Goal: Navigation & Orientation: Find specific page/section

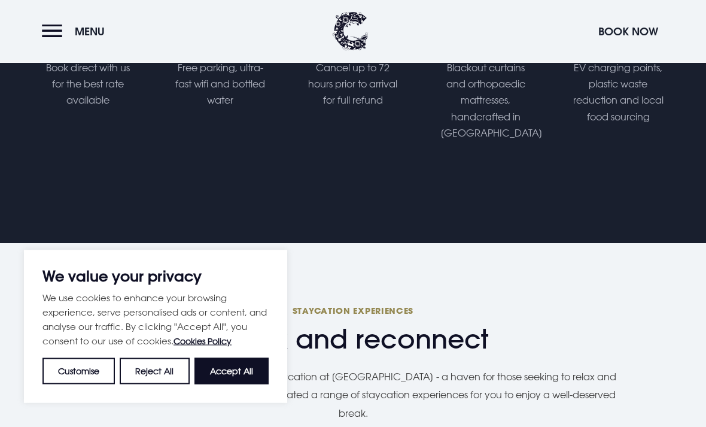
scroll to position [594, 0]
click at [151, 384] on button "Reject All" at bounding box center [154, 371] width 69 height 26
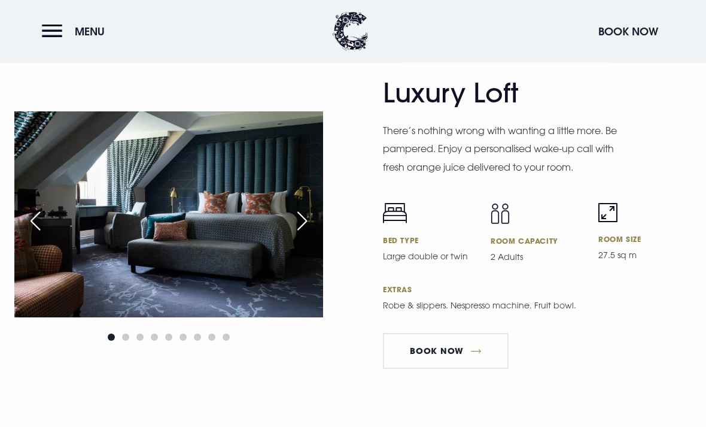
scroll to position [2819, 0]
click at [300, 234] on div "Next slide" at bounding box center [302, 221] width 30 height 26
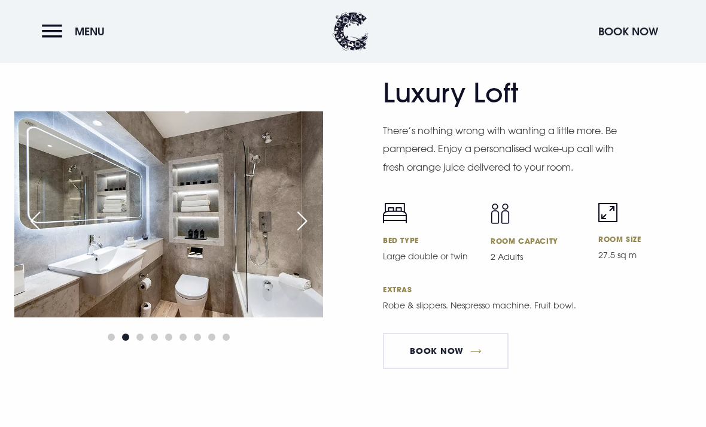
click at [309, 234] on div "Next slide" at bounding box center [302, 221] width 30 height 26
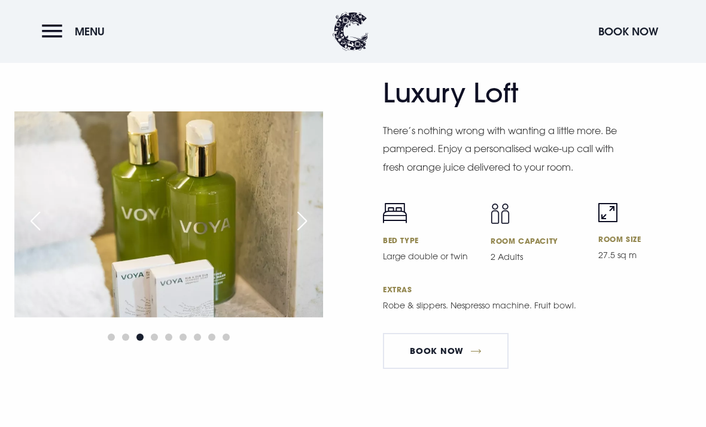
click at [309, 234] on div "Next slide" at bounding box center [302, 221] width 30 height 26
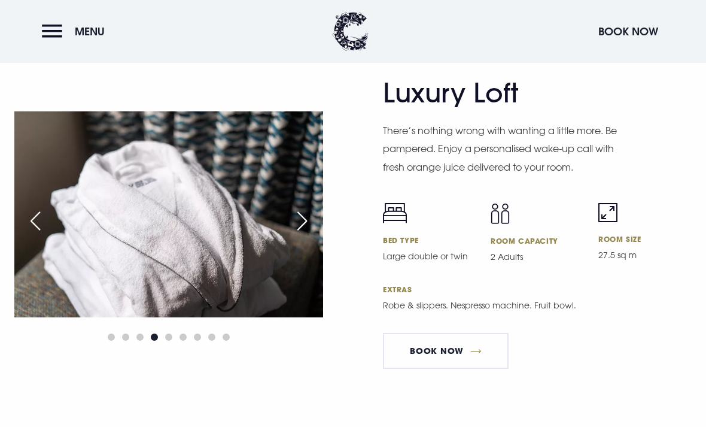
click at [301, 234] on div "Next slide" at bounding box center [302, 221] width 30 height 26
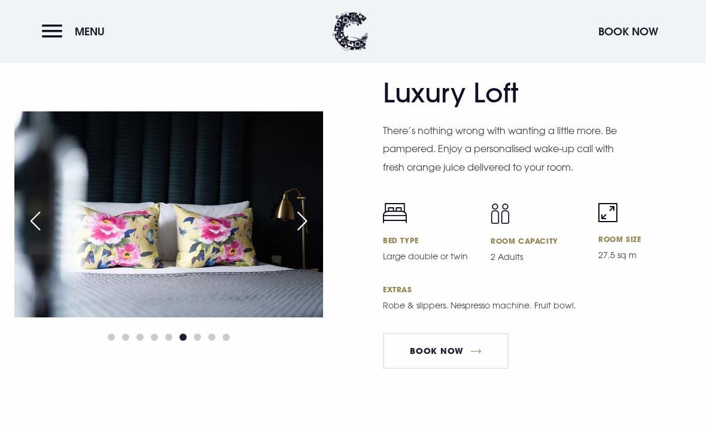
click at [307, 234] on div "Next slide" at bounding box center [302, 221] width 30 height 26
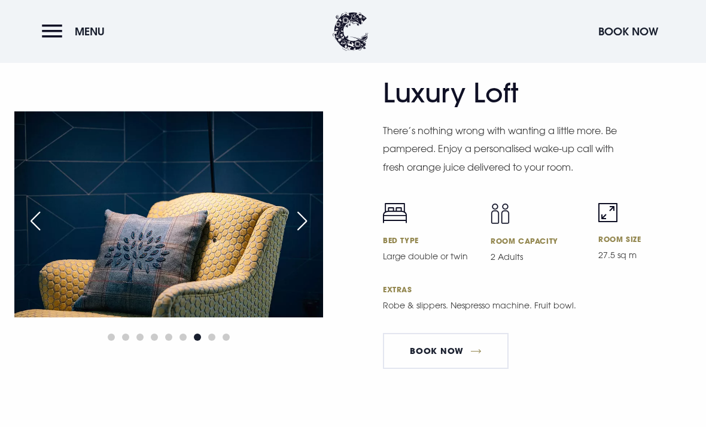
click at [308, 234] on div "Next slide" at bounding box center [302, 221] width 30 height 26
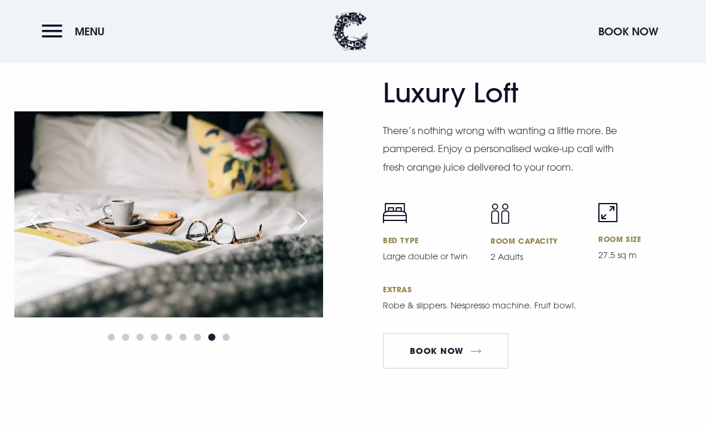
click at [305, 234] on div "Next slide" at bounding box center [302, 221] width 30 height 26
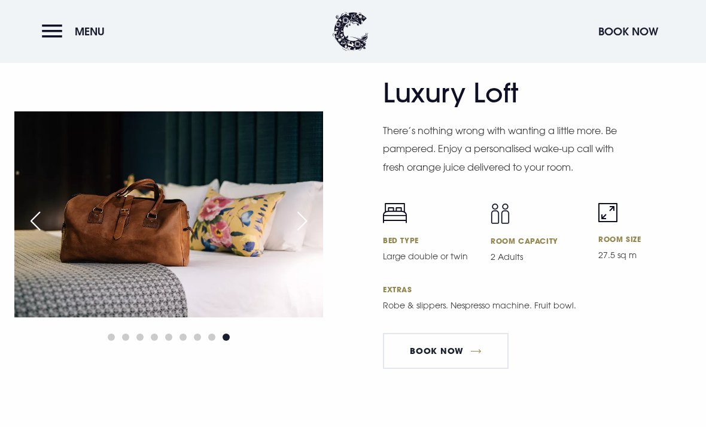
click at [304, 234] on div "Next slide" at bounding box center [302, 221] width 30 height 26
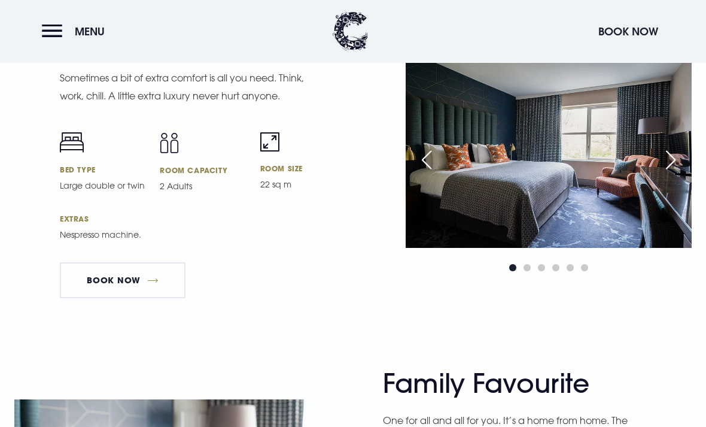
scroll to position [3232, 0]
click at [667, 173] on div "Next slide" at bounding box center [671, 160] width 30 height 26
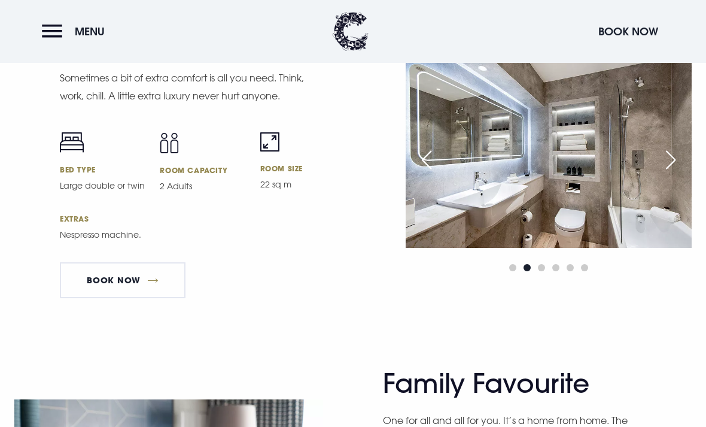
click at [667, 173] on div "Next slide" at bounding box center [671, 160] width 30 height 26
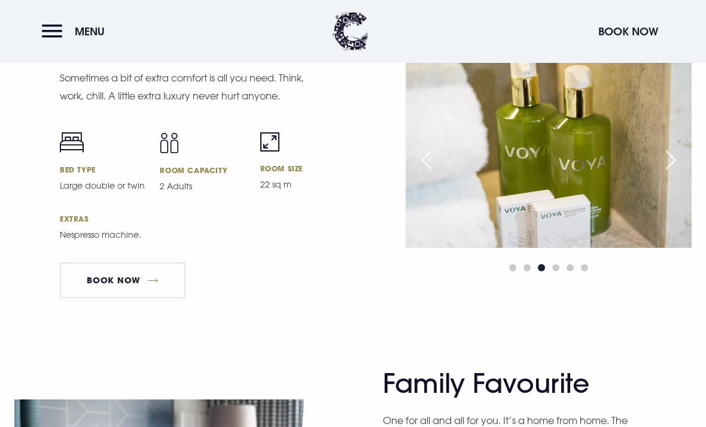
click at [664, 173] on div "Next slide" at bounding box center [671, 160] width 30 height 26
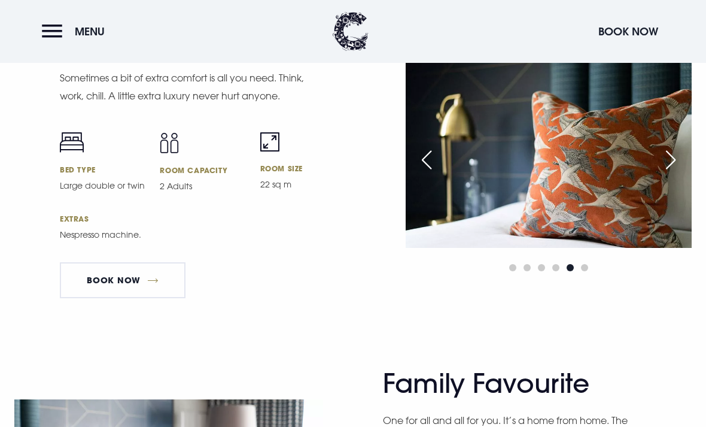
click at [670, 173] on div "Next slide" at bounding box center [671, 160] width 30 height 26
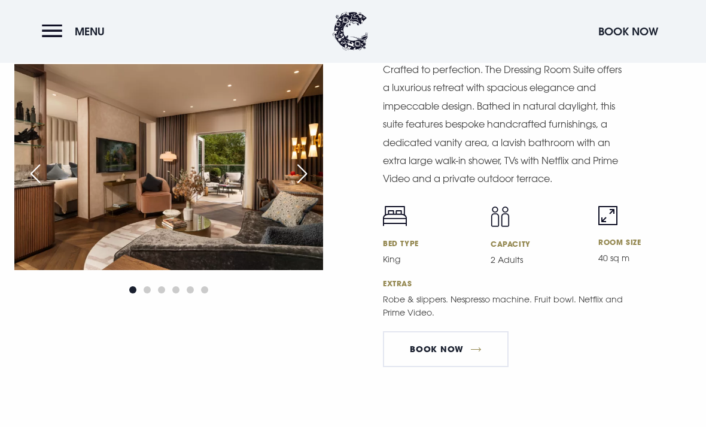
scroll to position [2100, 0]
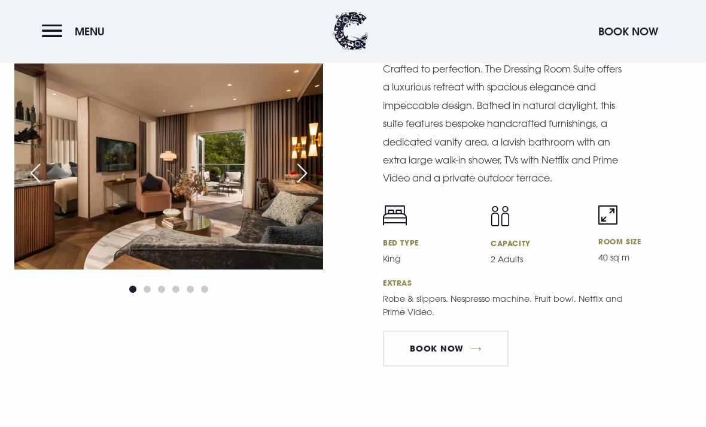
click at [301, 187] on div "Next slide" at bounding box center [302, 173] width 30 height 26
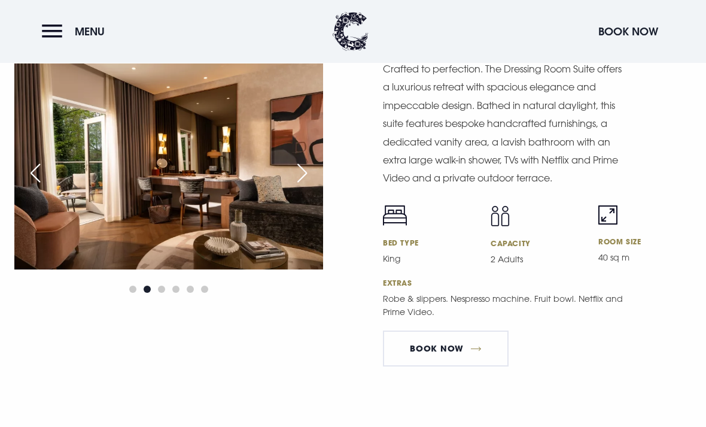
click at [306, 186] on div "Next slide" at bounding box center [302, 173] width 30 height 26
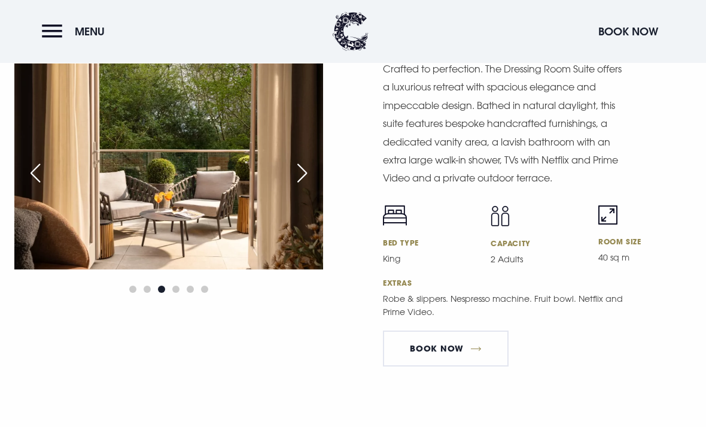
click at [305, 186] on div "Next slide" at bounding box center [302, 173] width 30 height 26
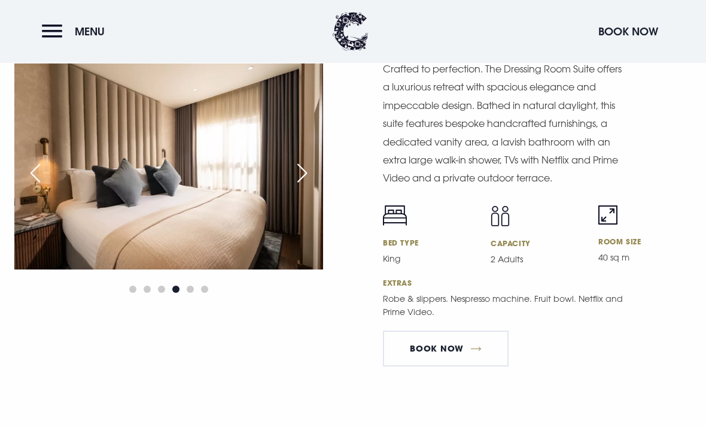
click at [306, 186] on div "Next slide" at bounding box center [302, 173] width 30 height 26
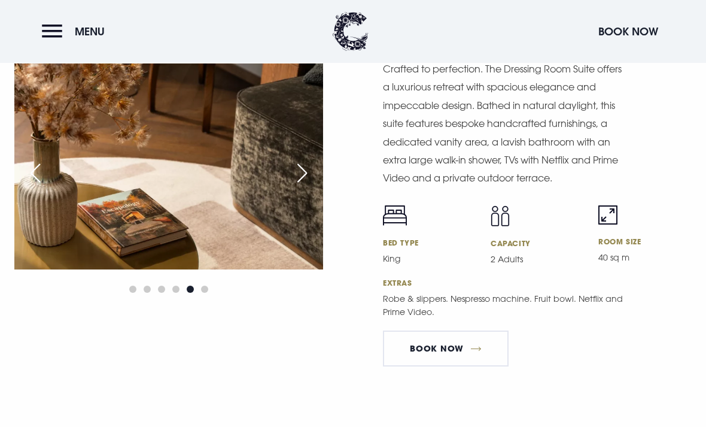
click at [301, 186] on div "Next slide" at bounding box center [302, 173] width 30 height 26
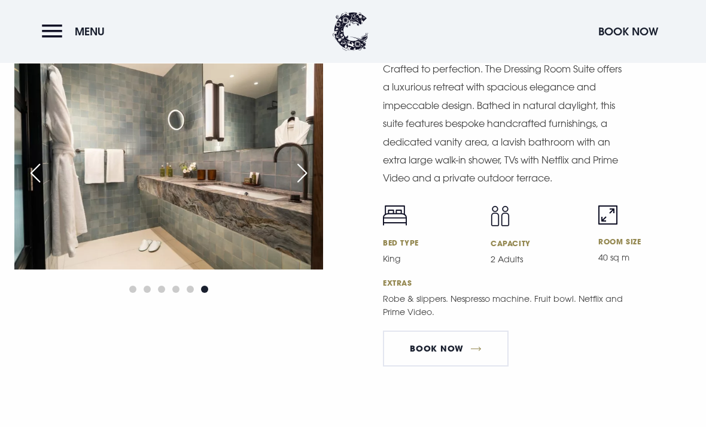
click at [311, 186] on div "Next slide" at bounding box center [302, 173] width 30 height 26
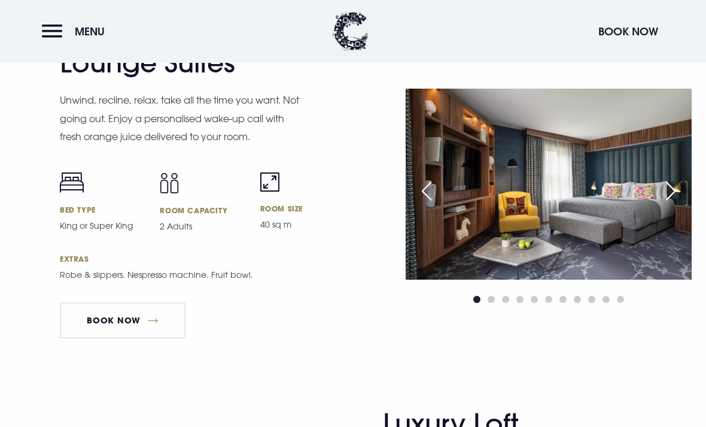
scroll to position [2497, 0]
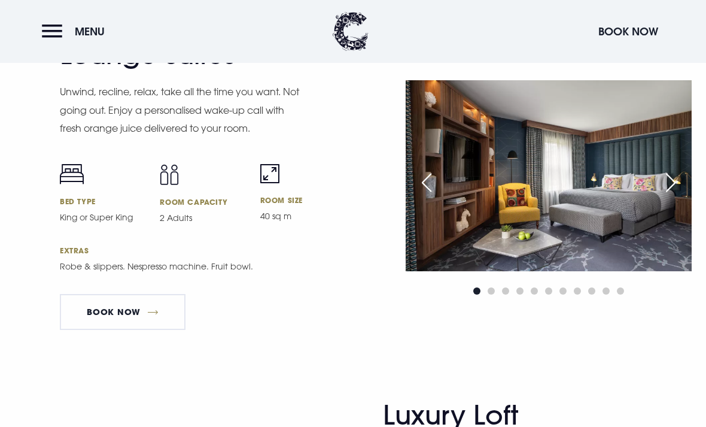
click at [680, 196] on div "Next slide" at bounding box center [671, 182] width 30 height 26
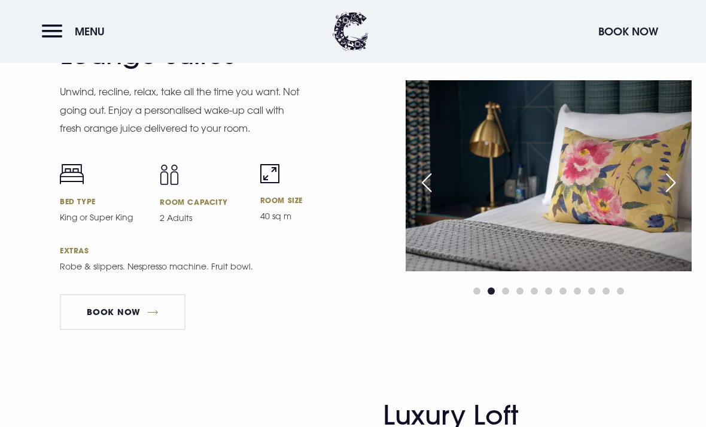
click at [678, 196] on div "Next slide" at bounding box center [671, 182] width 30 height 26
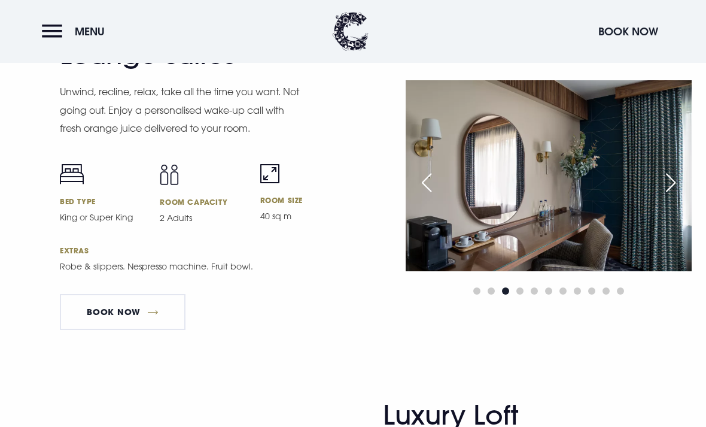
click at [670, 196] on div "Next slide" at bounding box center [671, 182] width 30 height 26
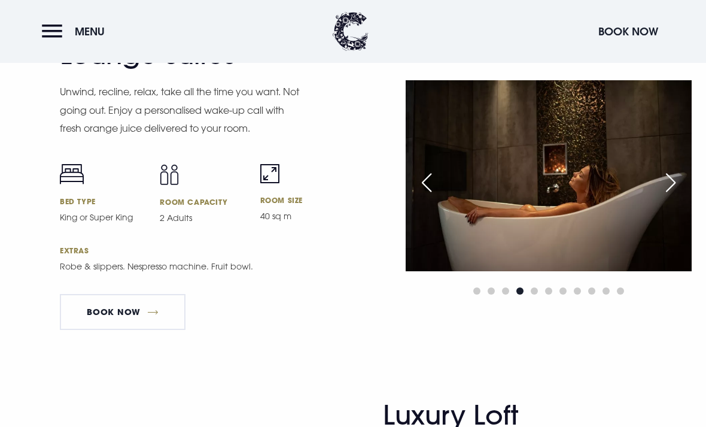
click at [673, 196] on div "Next slide" at bounding box center [671, 182] width 30 height 26
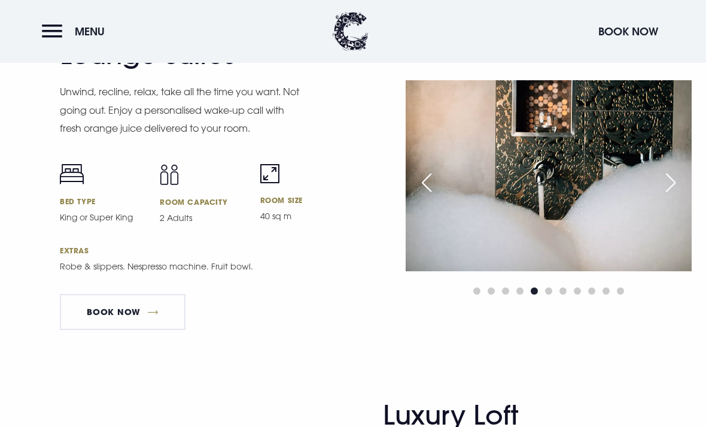
click at [674, 196] on div "Next slide" at bounding box center [671, 182] width 30 height 26
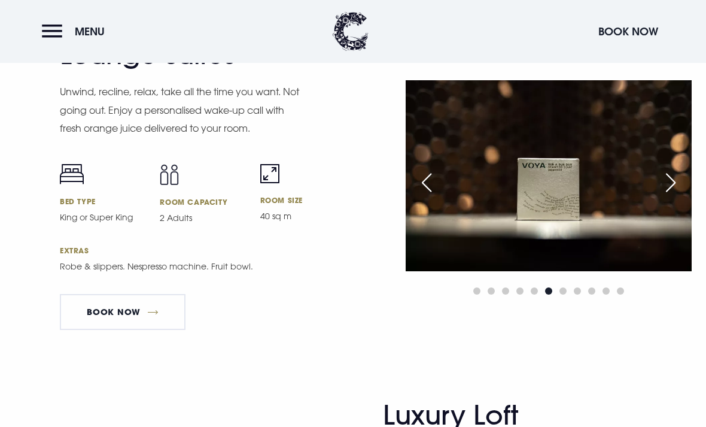
click at [665, 196] on div "Next slide" at bounding box center [671, 182] width 30 height 26
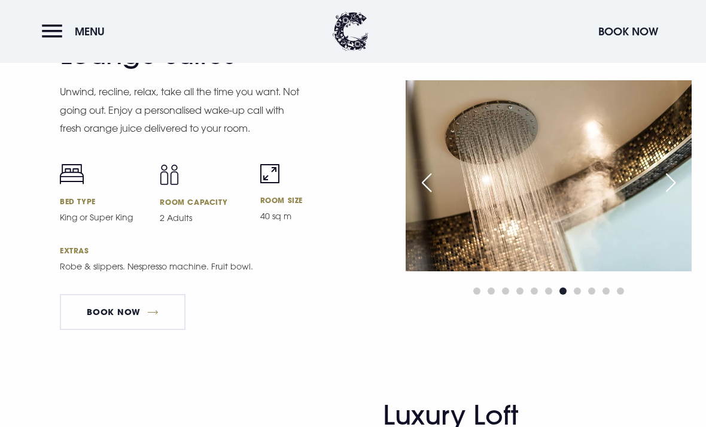
click at [675, 196] on div "Next slide" at bounding box center [671, 182] width 30 height 26
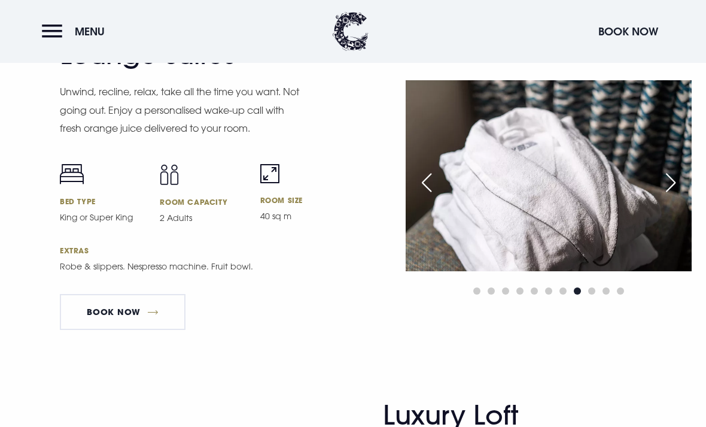
click at [665, 196] on div "Next slide" at bounding box center [671, 182] width 30 height 26
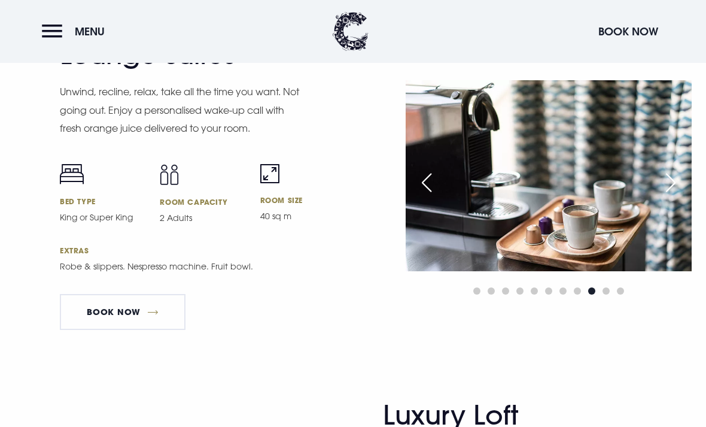
click at [675, 196] on div "Next slide" at bounding box center [671, 182] width 30 height 26
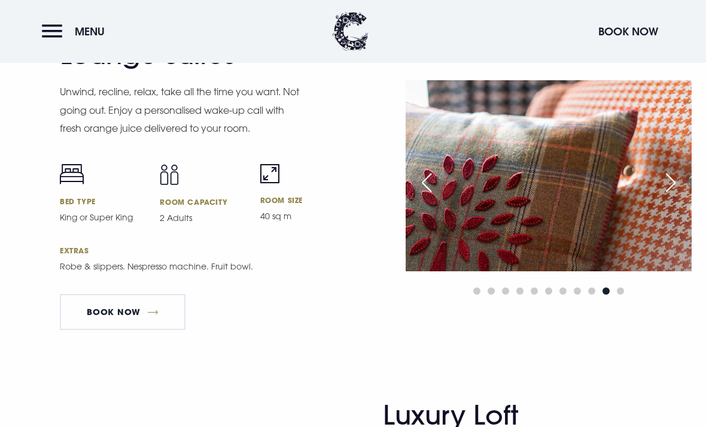
click at [666, 196] on div "Next slide" at bounding box center [671, 182] width 30 height 26
